Goal: Task Accomplishment & Management: Use online tool/utility

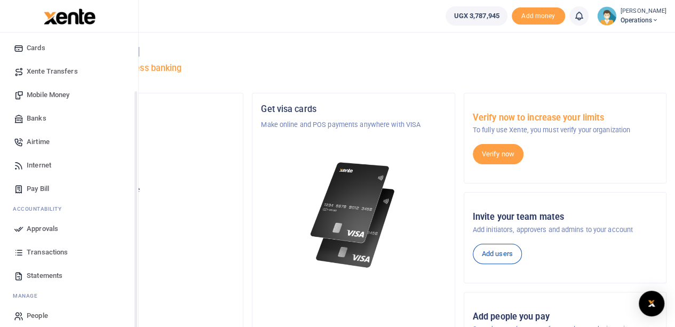
scroll to position [77, 0]
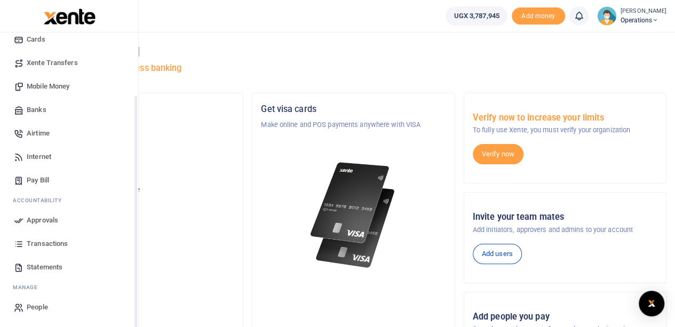
click at [48, 242] on span "Transactions" at bounding box center [47, 243] width 41 height 11
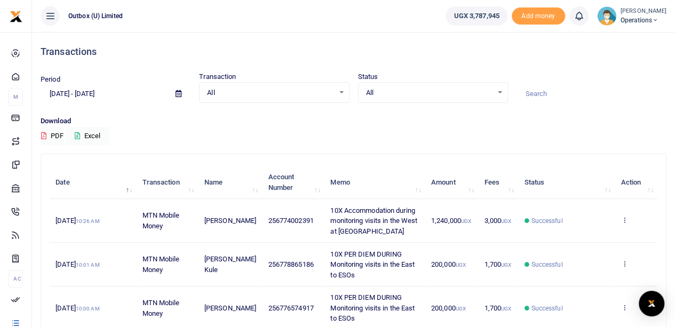
click at [71, 93] on input "[DATE] - [DATE]" at bounding box center [104, 94] width 126 height 18
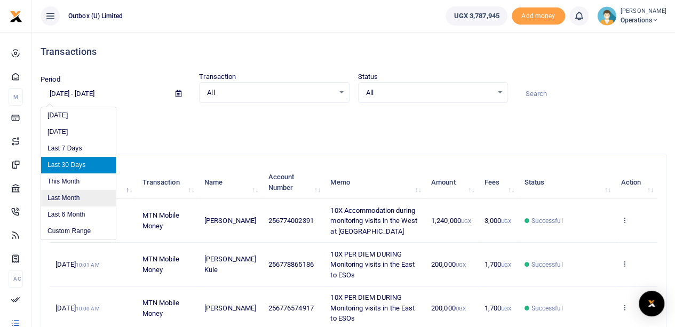
click at [65, 195] on li "Last Month" at bounding box center [78, 198] width 75 height 17
type input "[DATE] - [DATE]"
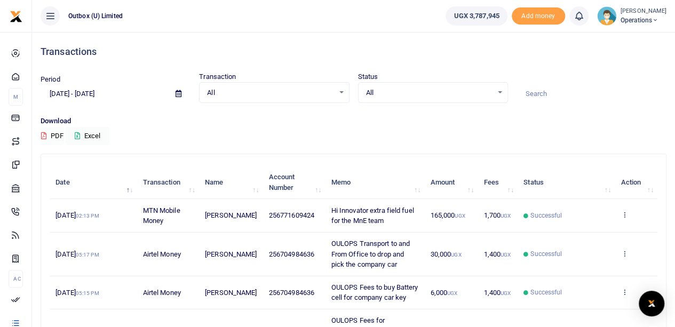
click at [47, 134] on button "PDF" at bounding box center [52, 136] width 23 height 18
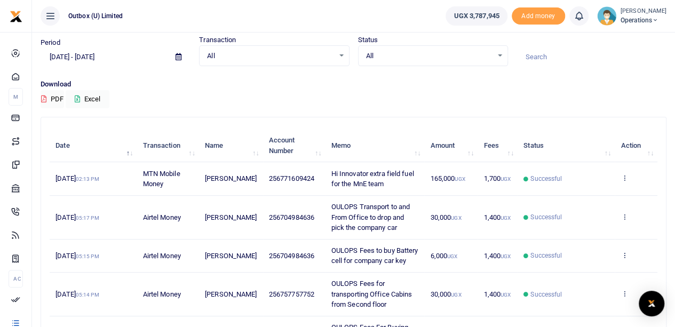
scroll to position [53, 0]
